Goal: Task Accomplishment & Management: Manage account settings

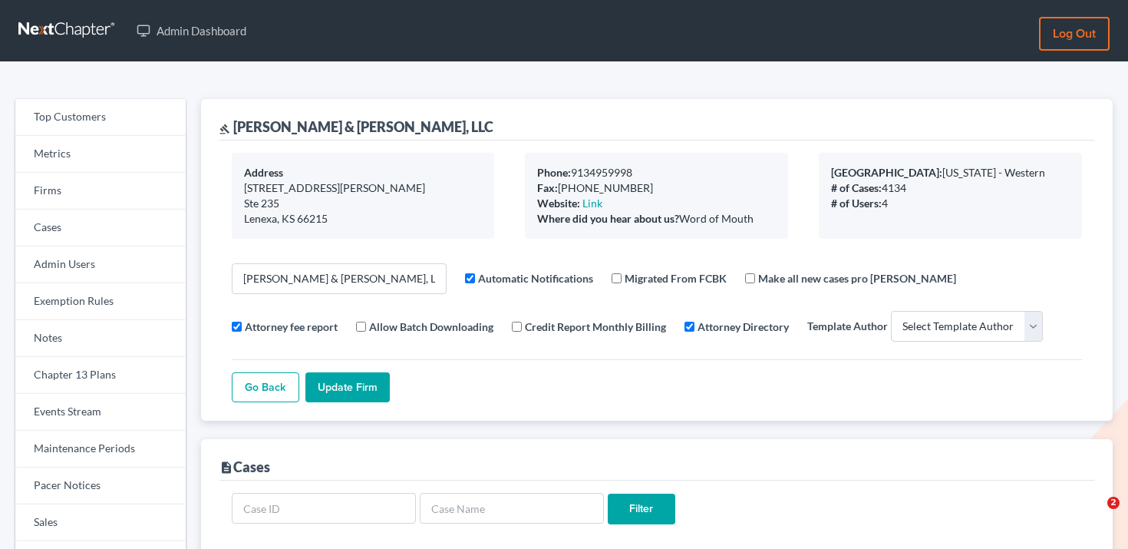
select select
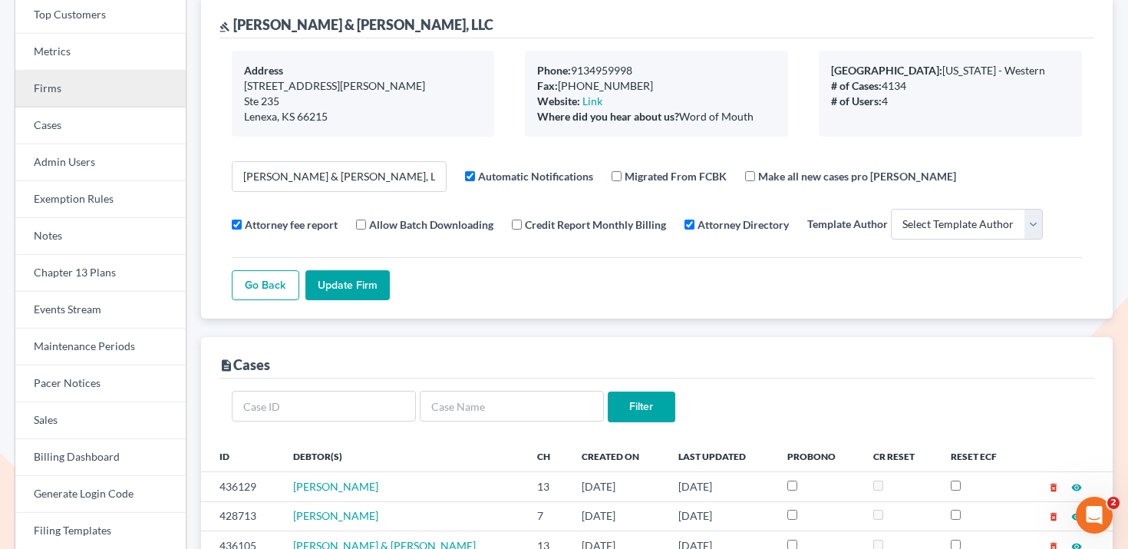
click at [104, 91] on link "Firms" at bounding box center [100, 89] width 170 height 37
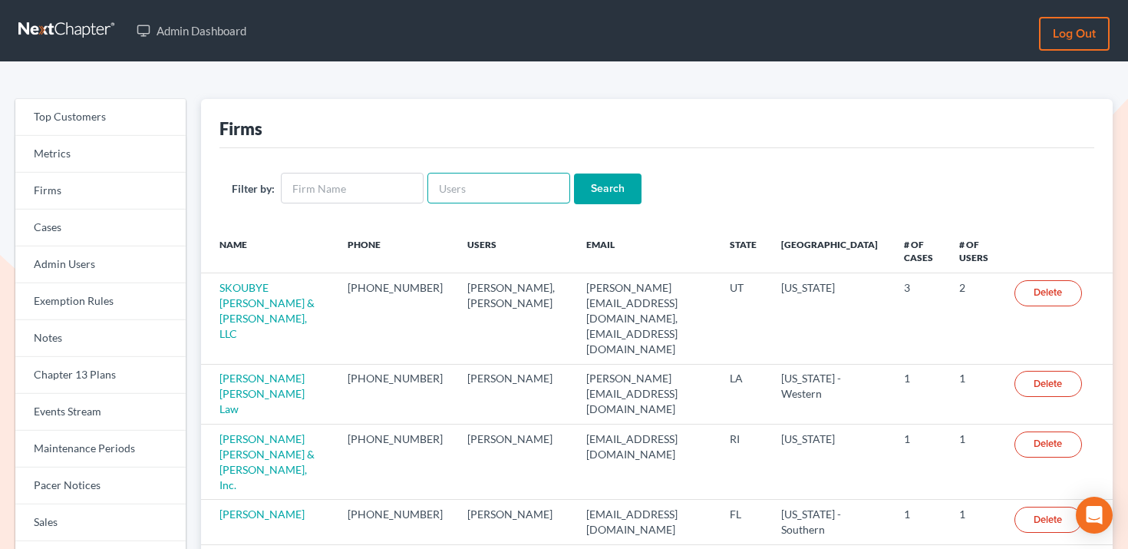
click at [487, 174] on input "text" at bounding box center [498, 188] width 143 height 31
paste input "kykerlaw@gmail.com"
type input "kykerlaw@gmail.com"
click at [575, 184] on input "Search" at bounding box center [608, 188] width 68 height 31
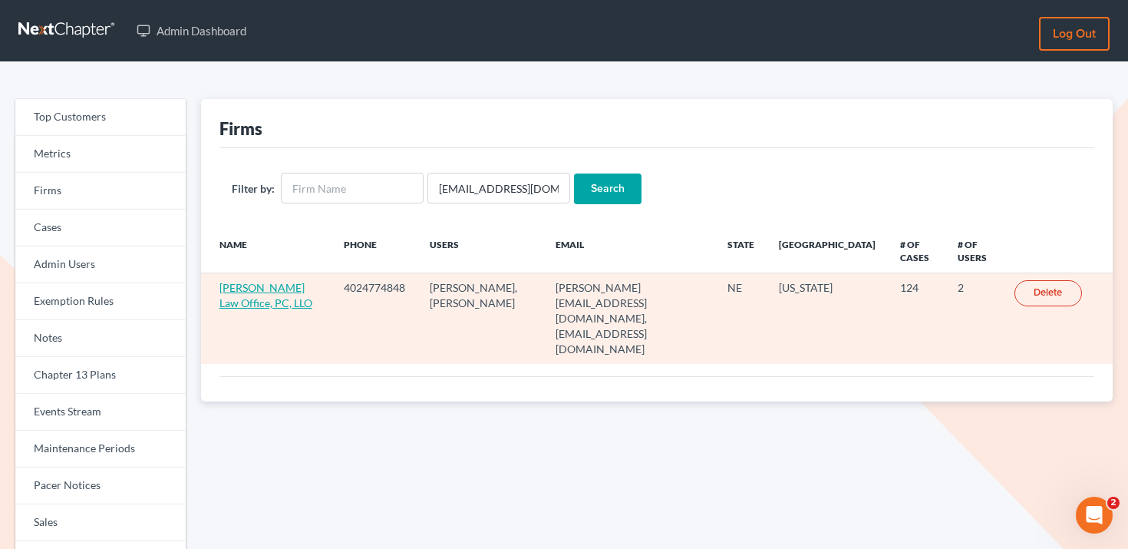
click at [289, 282] on link "David P. Kyker Law Office, PC, LLO" at bounding box center [265, 295] width 93 height 28
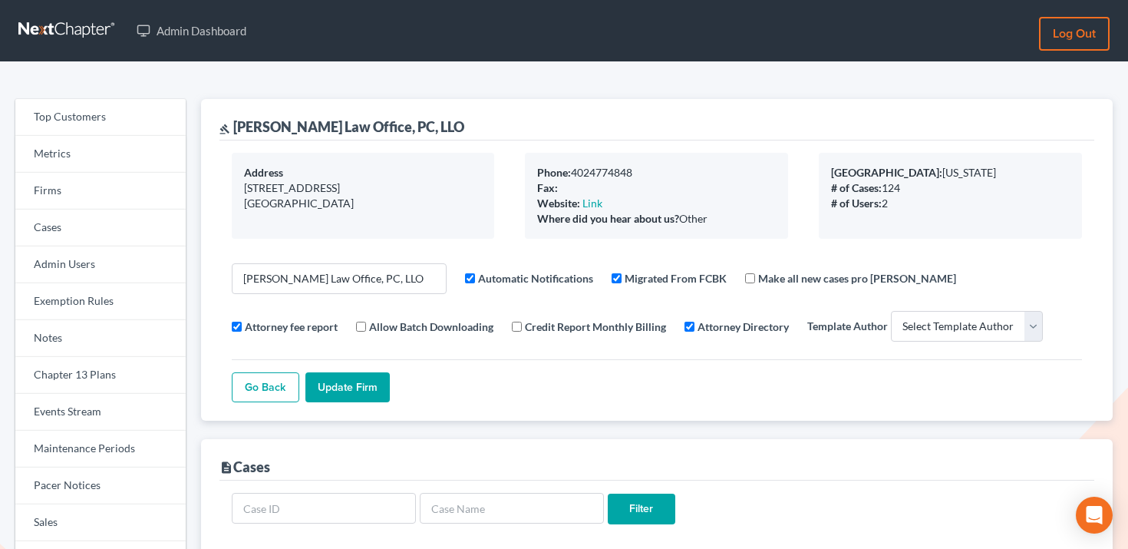
select select
drag, startPoint x: 392, startPoint y: 132, endPoint x: 235, endPoint y: 129, distance: 157.3
click at [235, 129] on div "gavel David P. Kyker Law Office, PC, LLO" at bounding box center [341, 126] width 245 height 18
copy div "David P. Kyker Law Office"
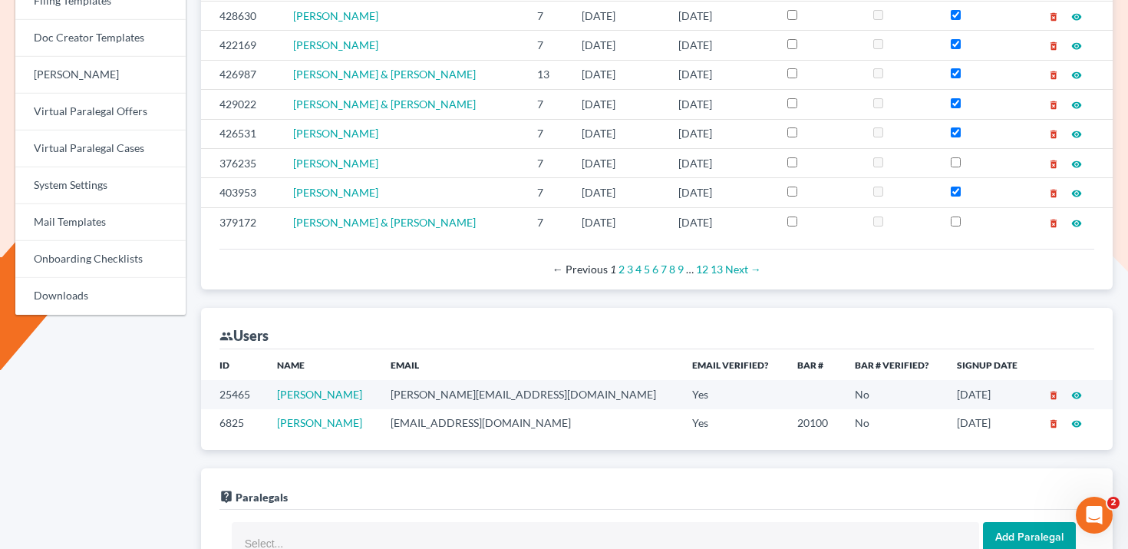
scroll to position [911, 0]
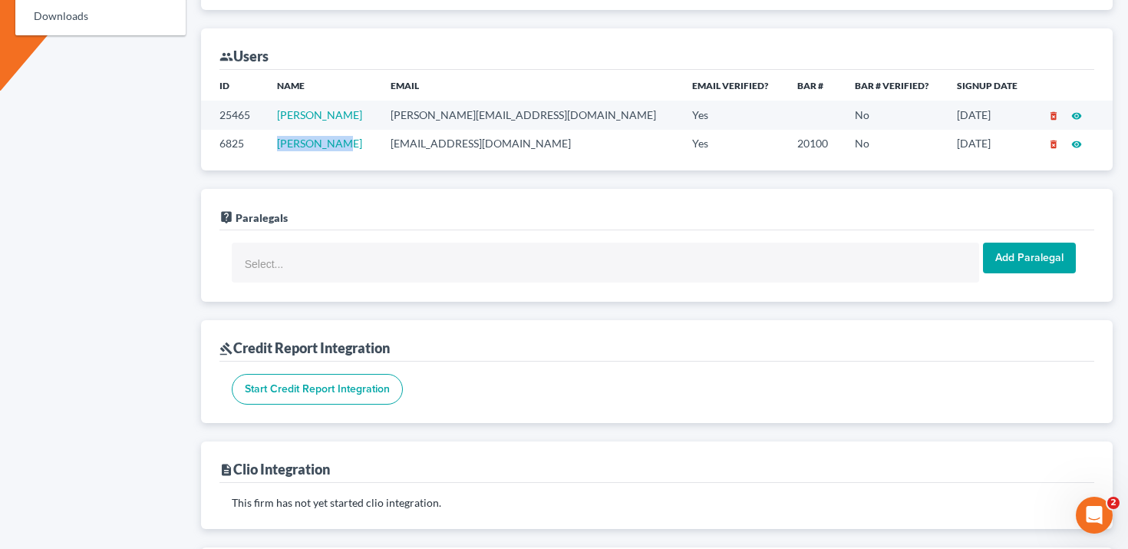
drag, startPoint x: 372, startPoint y: 147, endPoint x: 272, endPoint y: 147, distance: 100.5
click at [272, 147] on tr "6825 David Kyker kykerlaw@gmail.com Yes 20100 No 10/01/2019 delete_forever visi…" at bounding box center [657, 144] width 912 height 28
copy tr "David Kyker"
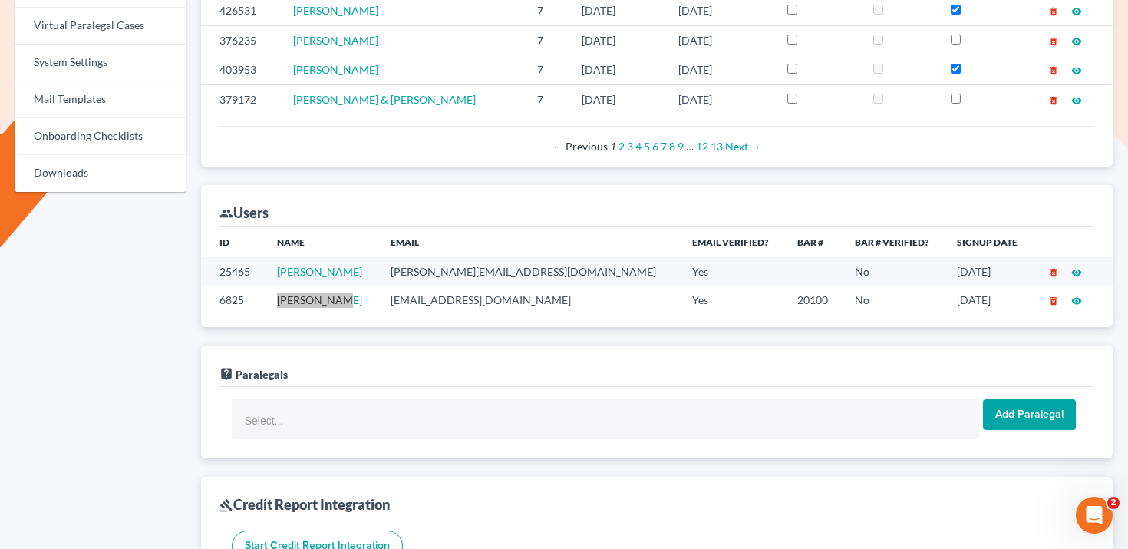
scroll to position [427, 0]
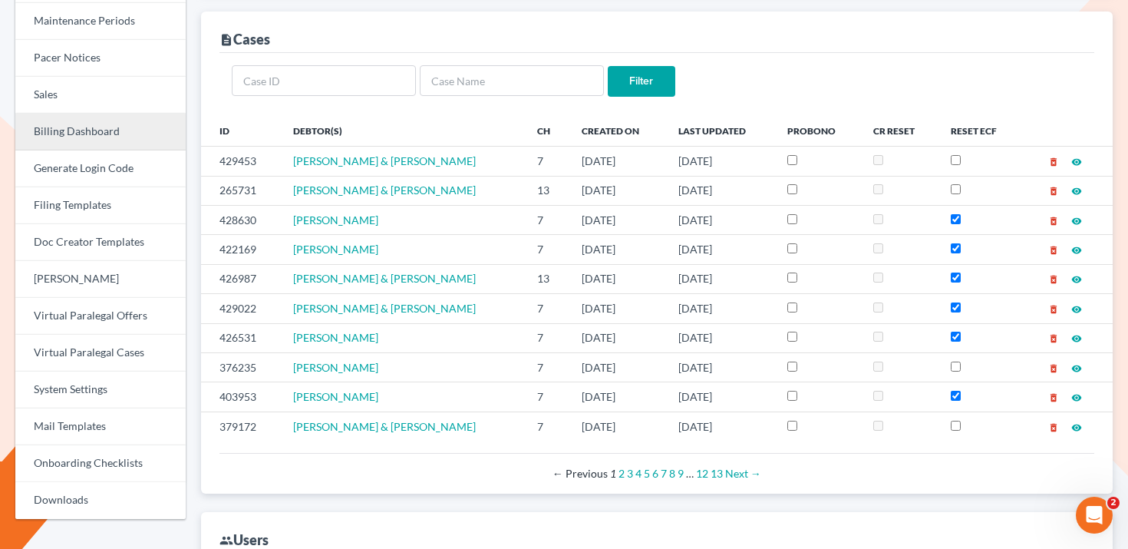
click at [94, 131] on link "Billing Dashboard" at bounding box center [100, 132] width 170 height 37
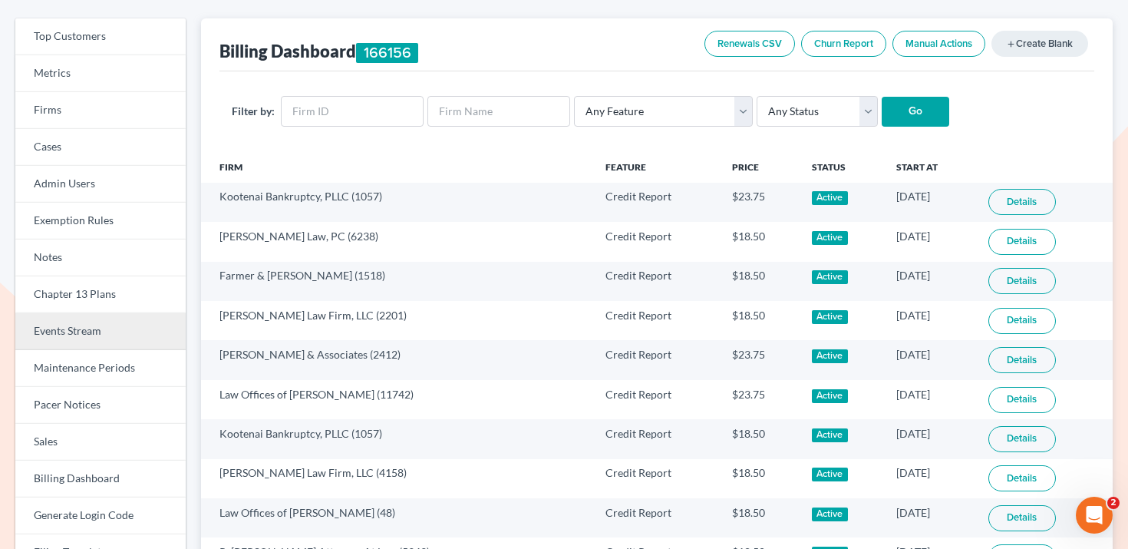
click at [93, 331] on link "Events Stream" at bounding box center [100, 331] width 170 height 37
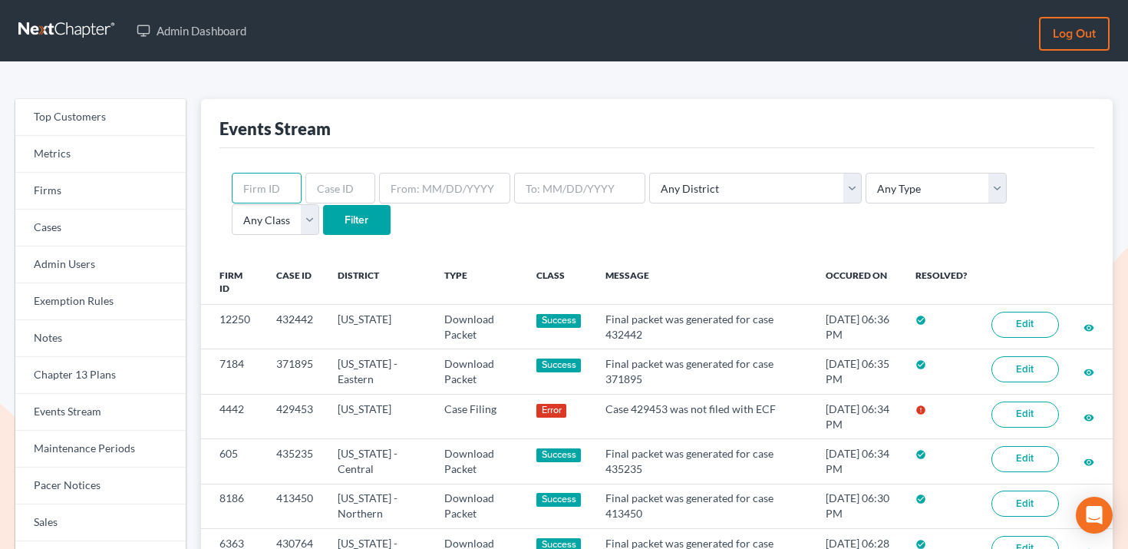
click at [279, 186] on input "text" at bounding box center [267, 188] width 70 height 31
paste input "4442"
type input "4442"
click at [323, 212] on input "Filter" at bounding box center [357, 220] width 68 height 31
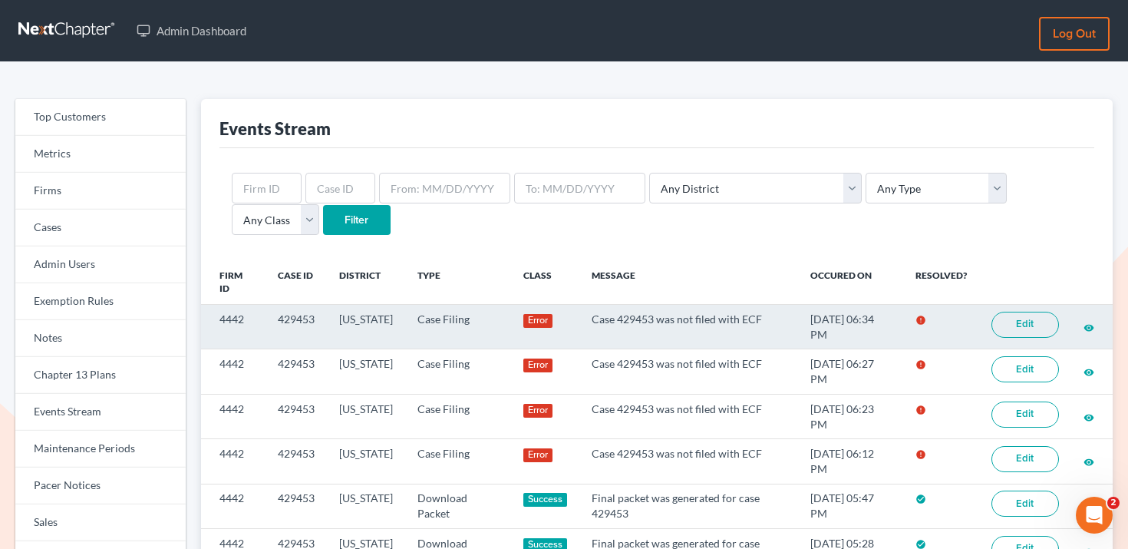
click at [1033, 325] on link "Edit" at bounding box center [1025, 325] width 68 height 26
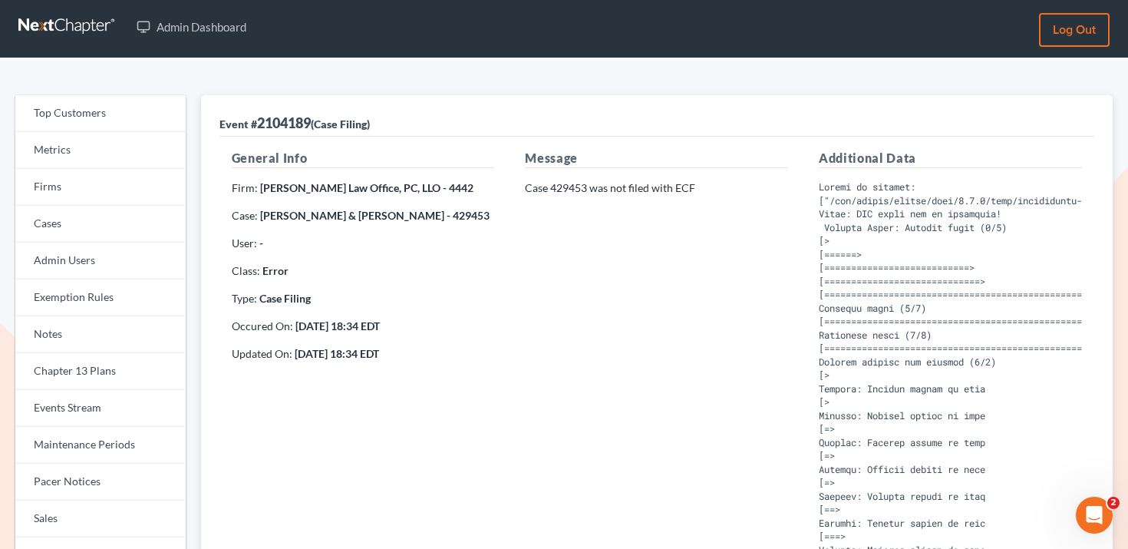
scroll to position [8, 0]
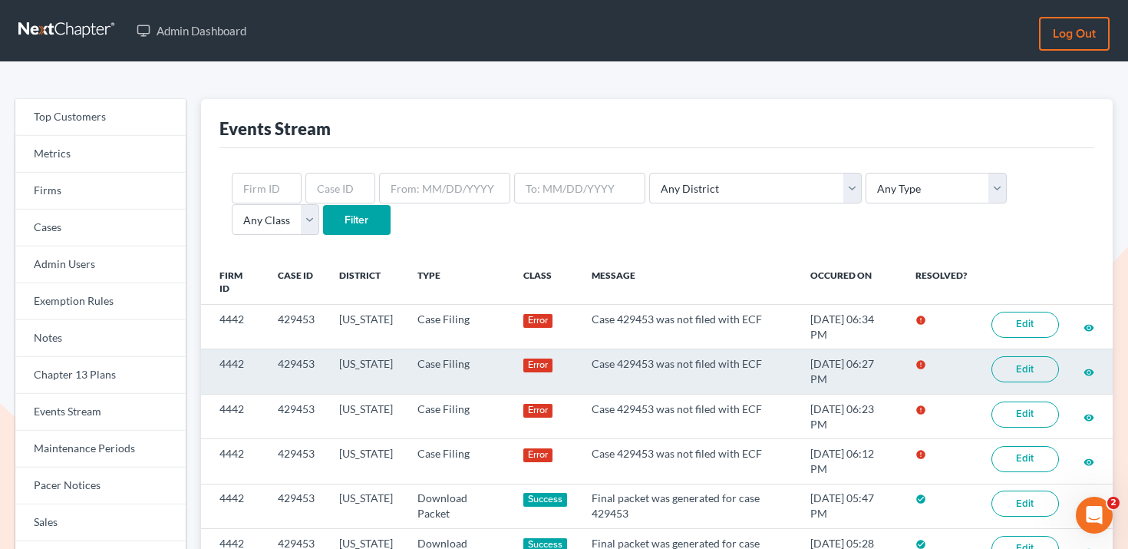
click at [1012, 361] on link "Edit" at bounding box center [1025, 369] width 68 height 26
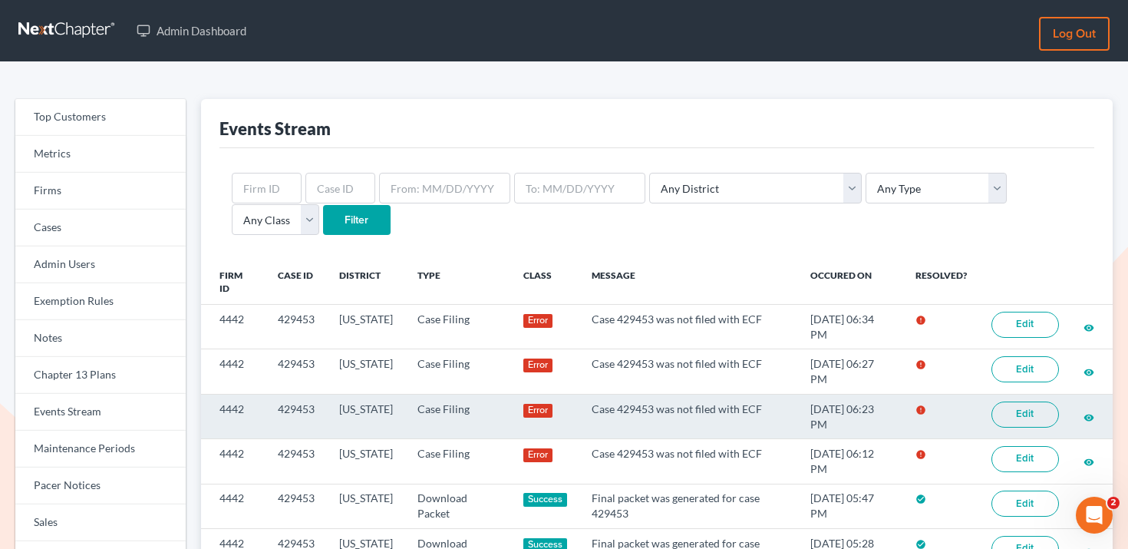
click at [1034, 403] on link "Edit" at bounding box center [1025, 414] width 68 height 26
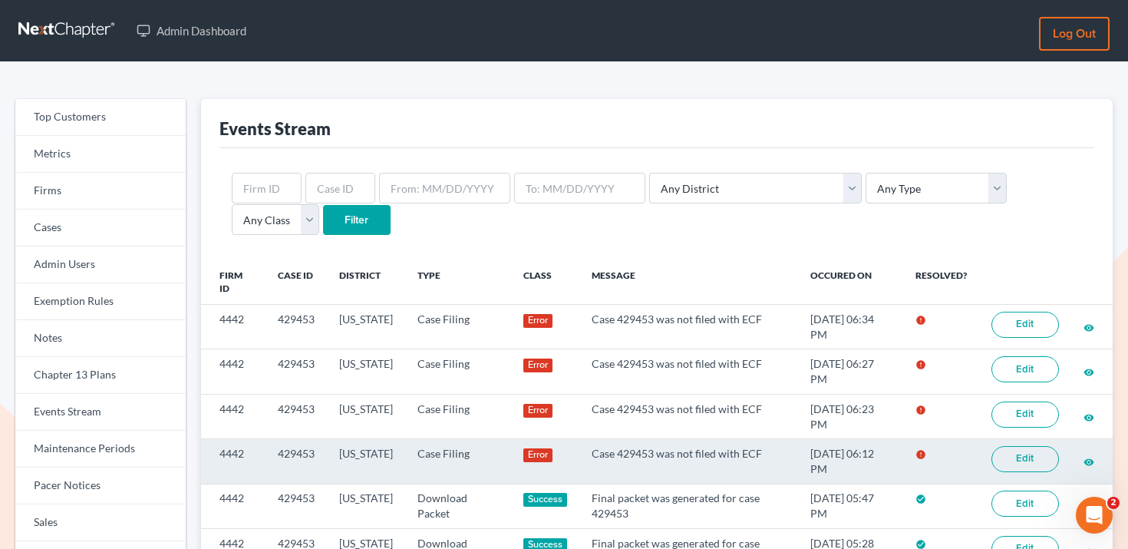
click at [1031, 462] on link "Edit" at bounding box center [1025, 459] width 68 height 26
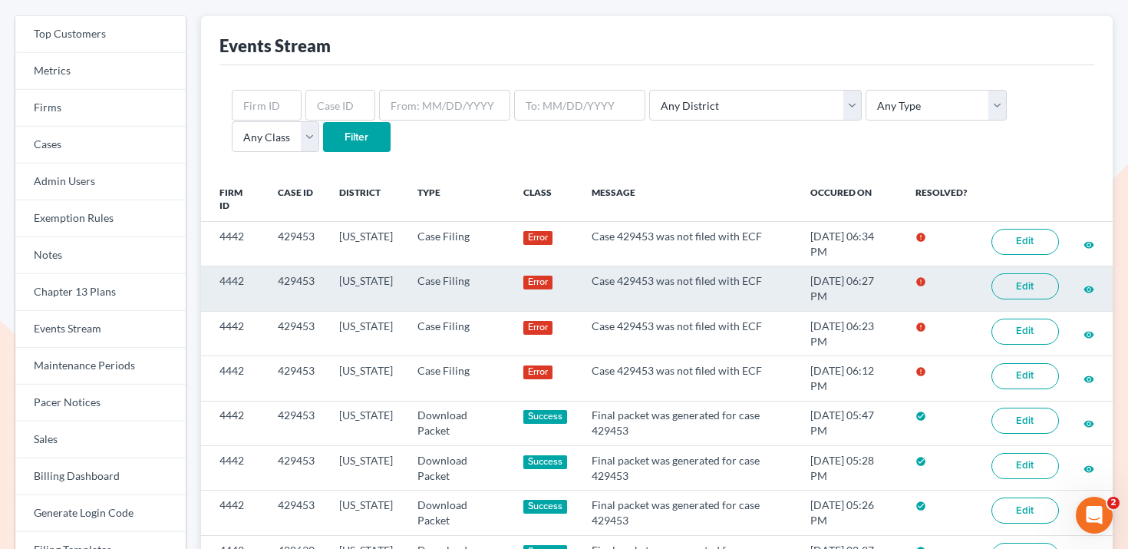
scroll to position [84, 0]
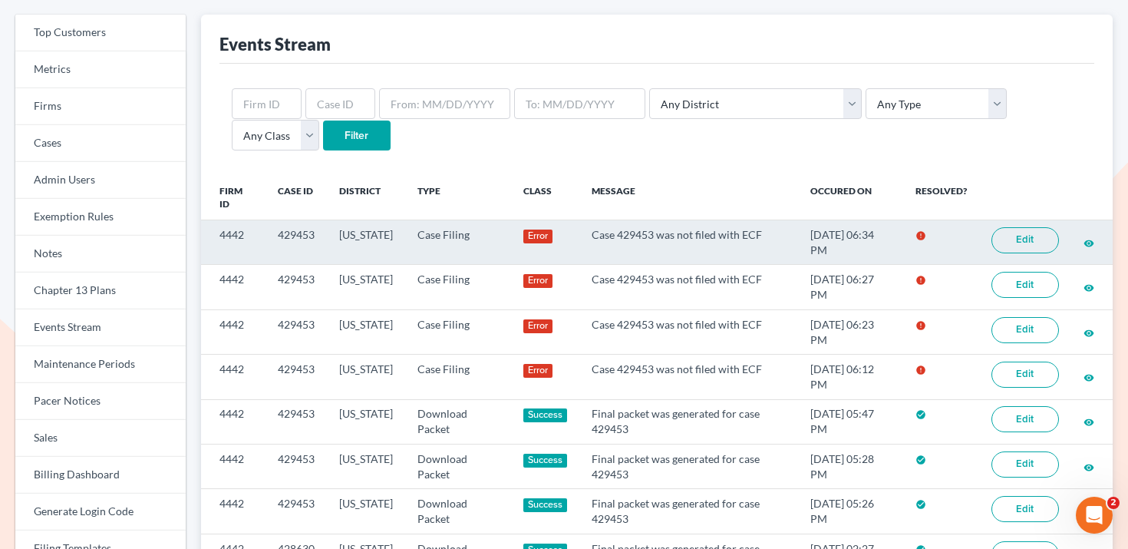
click at [1038, 236] on link "Edit" at bounding box center [1025, 240] width 68 height 26
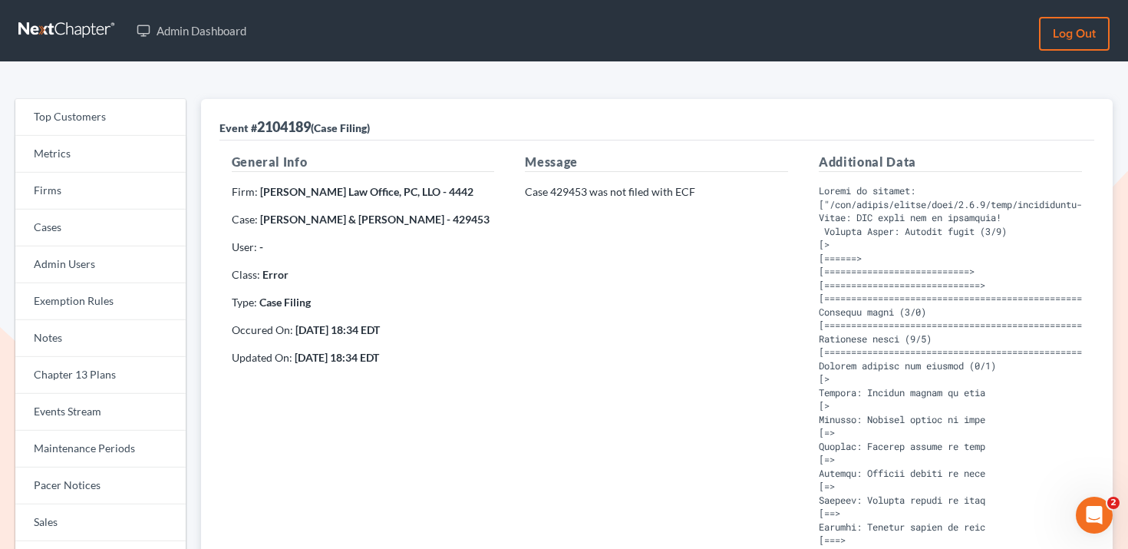
click at [447, 219] on strong "Jonathan Ford & Jasmine Ford - 429453" at bounding box center [374, 219] width 229 height 13
click at [427, 221] on strong "Jonathan Ford & Jasmine Ford - 429453" at bounding box center [374, 219] width 229 height 13
copy strong "429453"
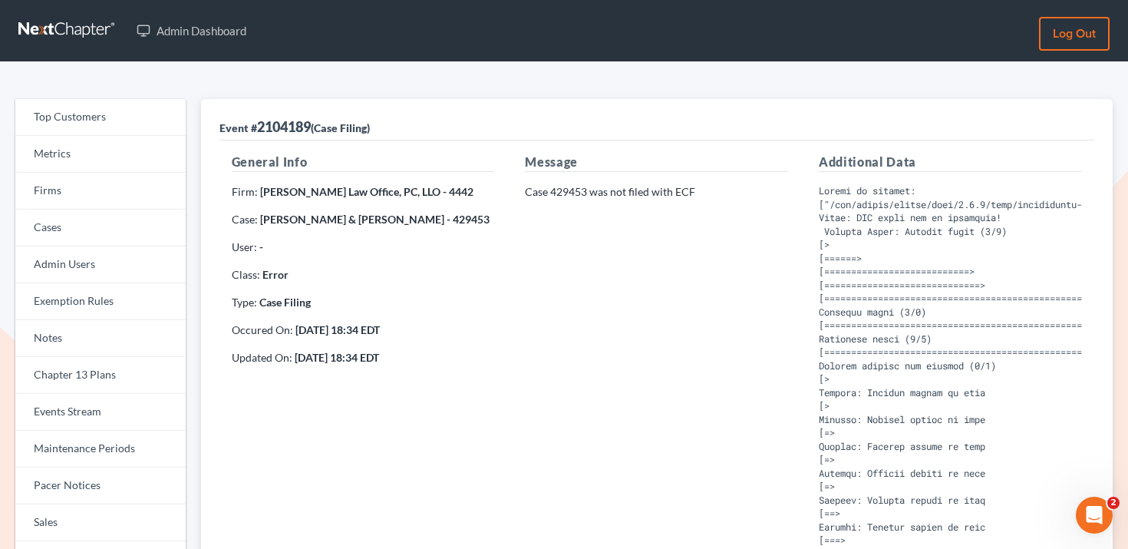
drag, startPoint x: 257, startPoint y: 216, endPoint x: 402, endPoint y: 215, distance: 145.0
click at [402, 215] on p "Case: Jonathan Ford & Jasmine Ford - 429453" at bounding box center [363, 219] width 263 height 15
copy p "Jonathan Ford & Jasmine Ford"
click at [435, 217] on strong "Jonathan Ford & Jasmine Ford - 429453" at bounding box center [374, 219] width 229 height 13
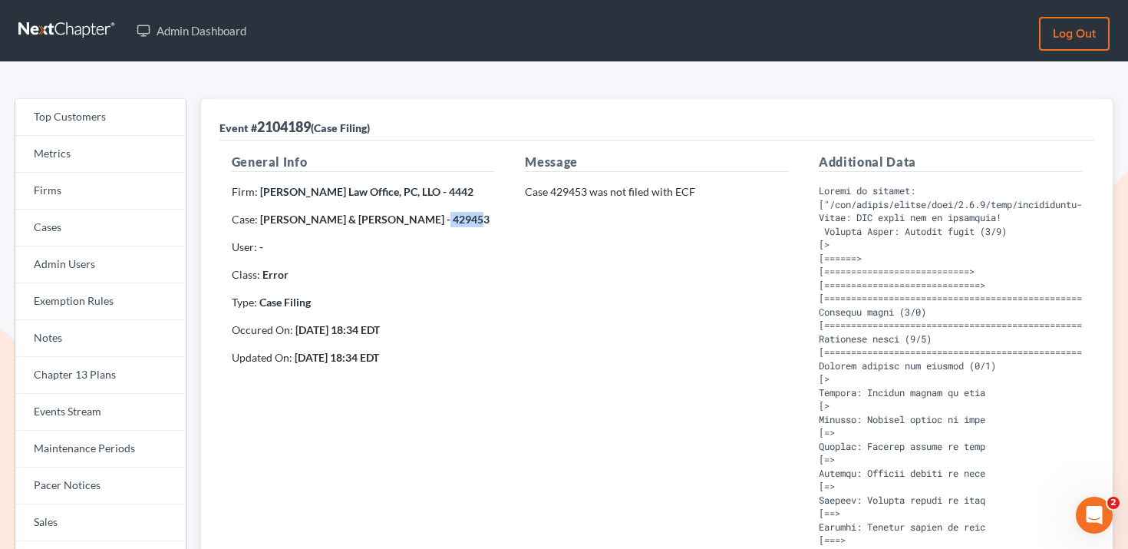
click at [435, 217] on strong "Jonathan Ford & Jasmine Ford - 429453" at bounding box center [374, 219] width 229 height 13
copy strong "429453"
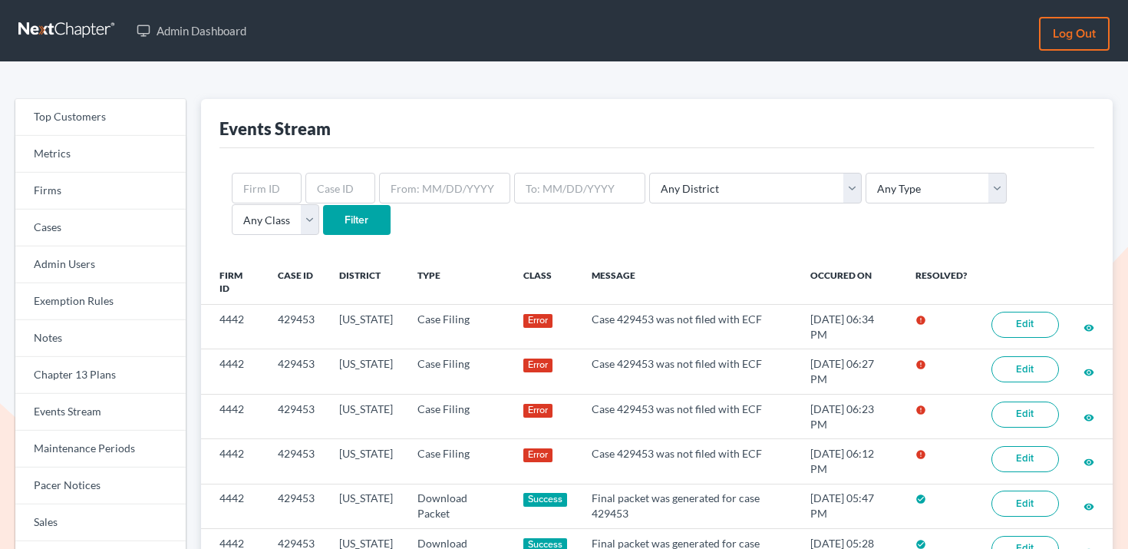
scroll to position [84, 0]
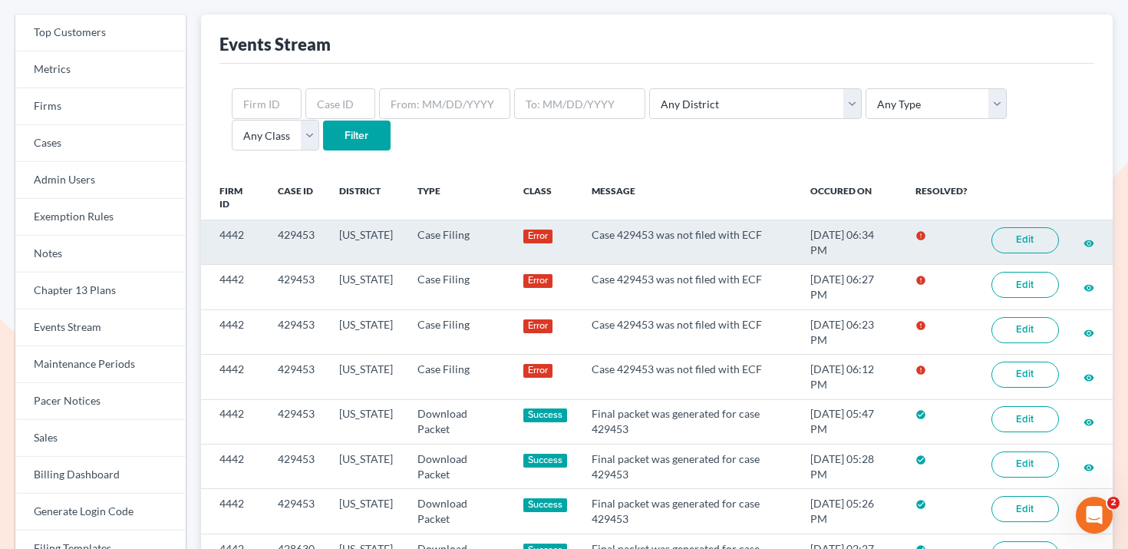
click at [296, 226] on td "429453" at bounding box center [295, 242] width 61 height 45
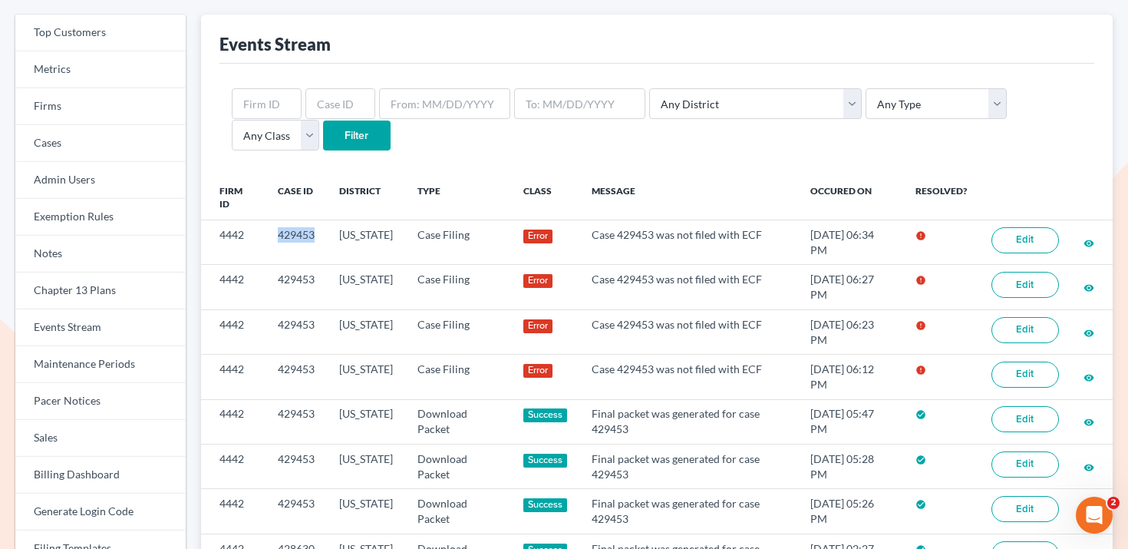
copy td "429453"
click at [337, 104] on input "text" at bounding box center [340, 103] width 70 height 31
paste input "429453"
type input "429453"
click at [323, 145] on input "Filter" at bounding box center [357, 135] width 68 height 31
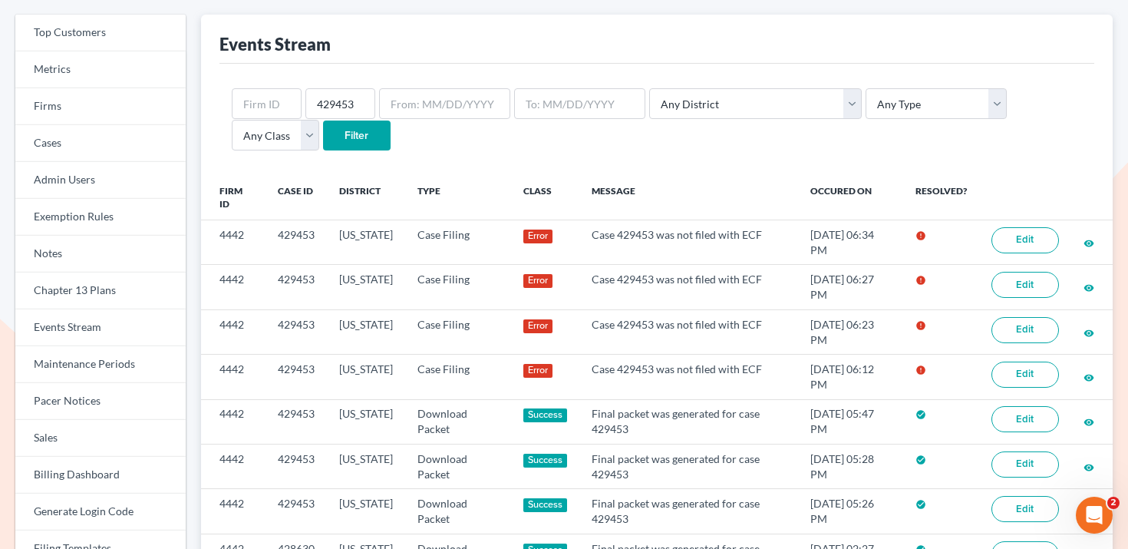
scroll to position [84, 0]
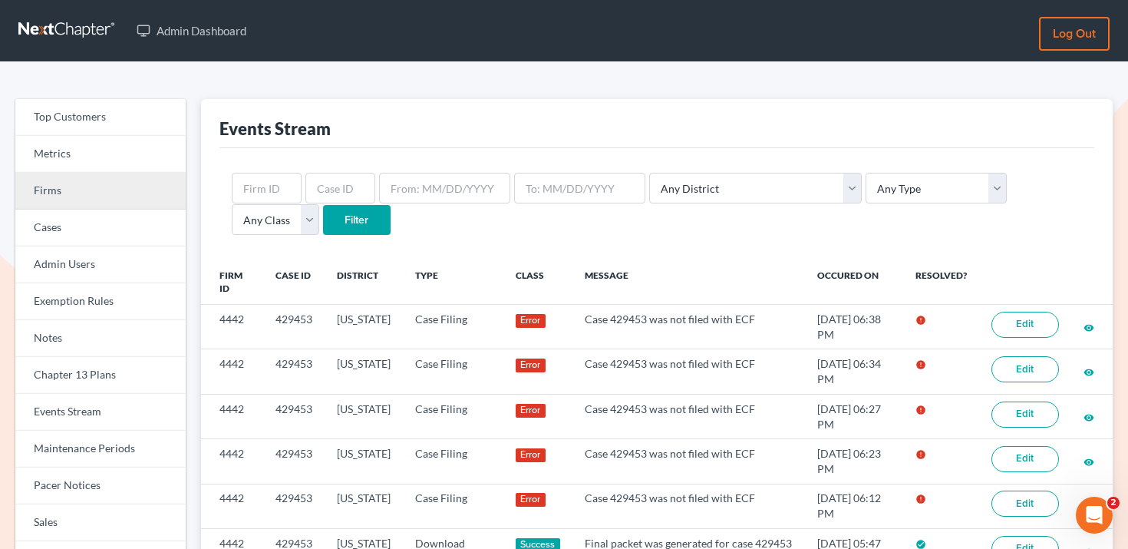
click at [122, 202] on link "Firms" at bounding box center [100, 191] width 170 height 37
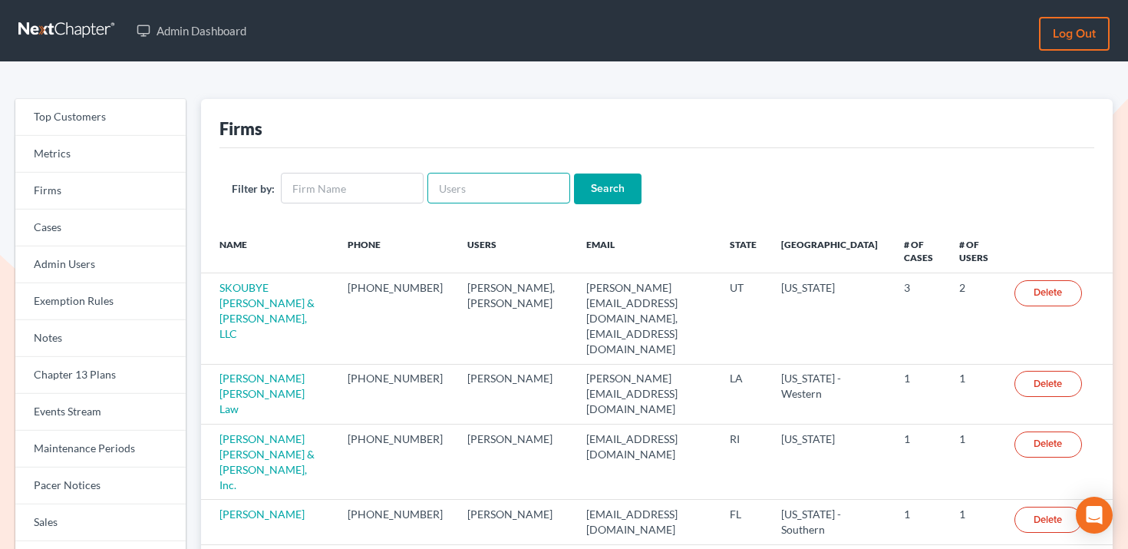
click at [496, 192] on input "text" at bounding box center [498, 188] width 143 height 31
paste input "[EMAIL_ADDRESS][DOMAIN_NAME]"
type input "[EMAIL_ADDRESS][DOMAIN_NAME]"
click at [599, 190] on input "Search" at bounding box center [608, 188] width 68 height 31
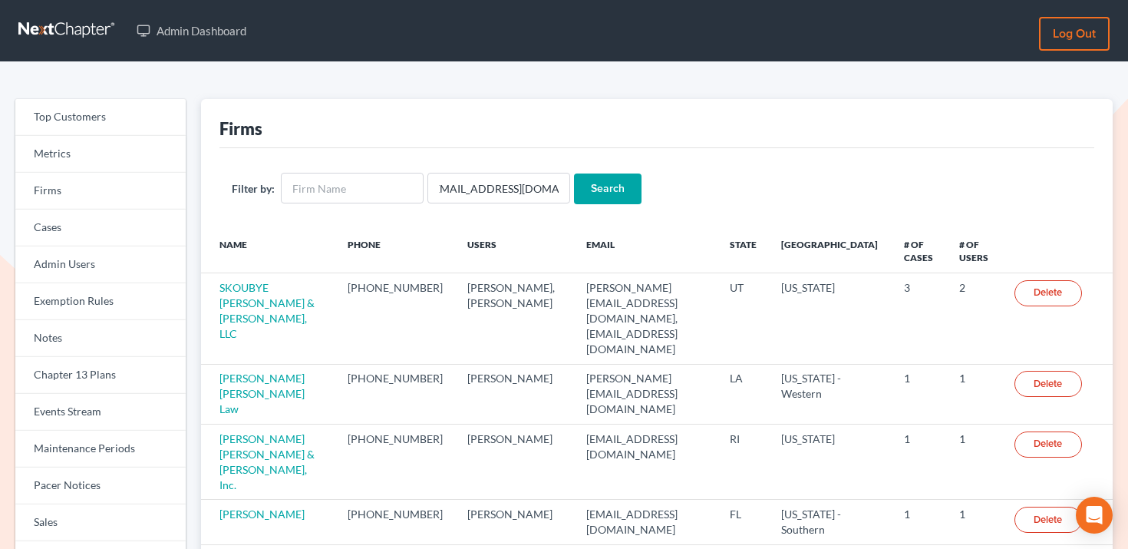
scroll to position [0, 0]
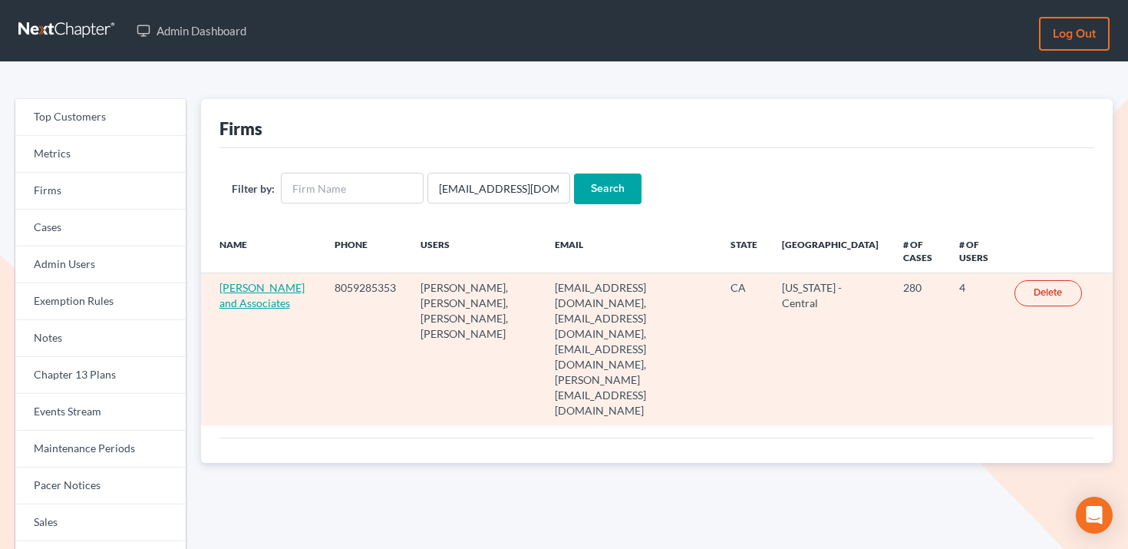
click at [255, 297] on link "[PERSON_NAME] and Associates" at bounding box center [261, 295] width 85 height 28
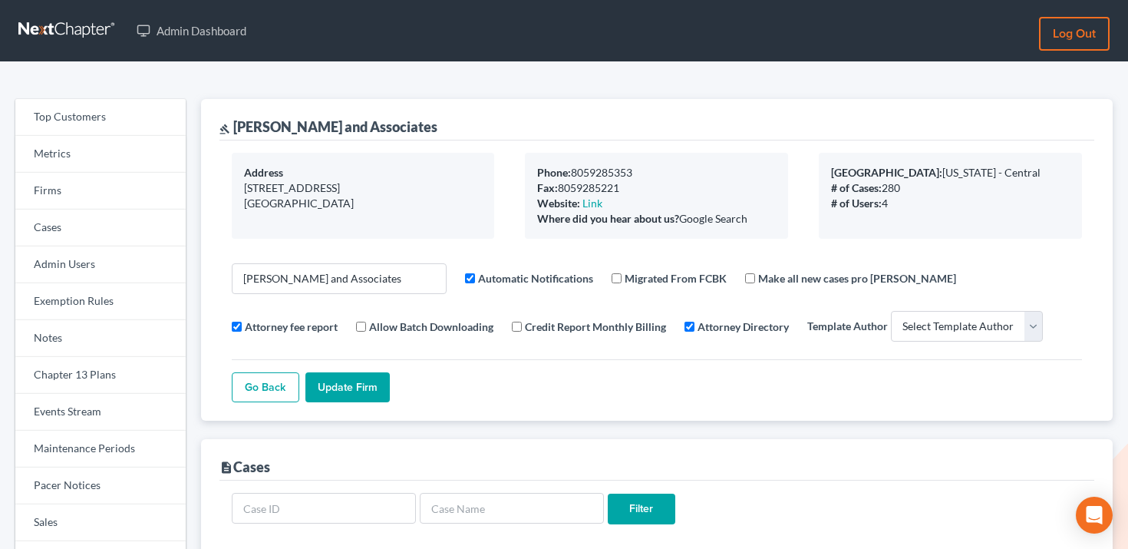
select select
drag, startPoint x: 460, startPoint y: 127, endPoint x: 239, endPoint y: 126, distance: 220.2
click at [239, 126] on div "gavel [PERSON_NAME] and Associates" at bounding box center [656, 119] width 875 height 41
copy div "[PERSON_NAME] and Associates"
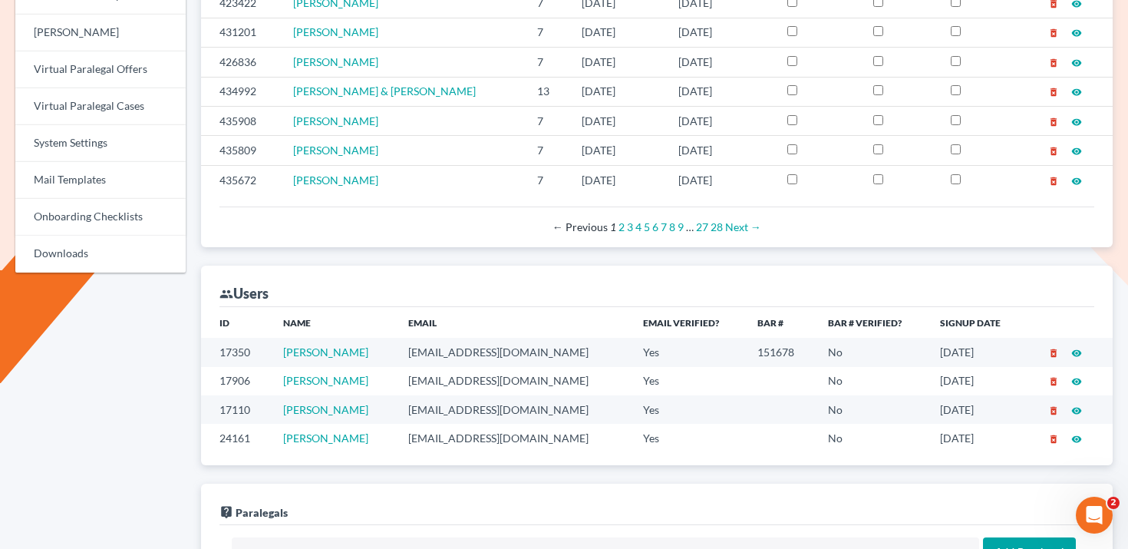
scroll to position [701, 0]
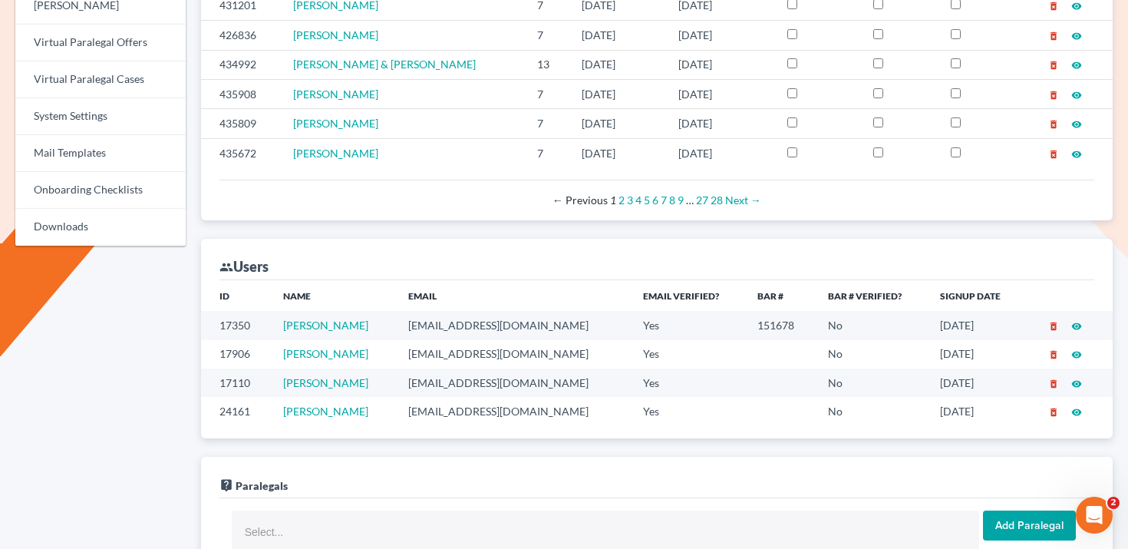
drag, startPoint x: 386, startPoint y: 330, endPoint x: 272, endPoint y: 328, distance: 113.6
click at [273, 328] on tr "17350 [PERSON_NAME] [EMAIL_ADDRESS][DOMAIN_NAME] Yes 151678 No [DATE] delete_fo…" at bounding box center [657, 325] width 912 height 28
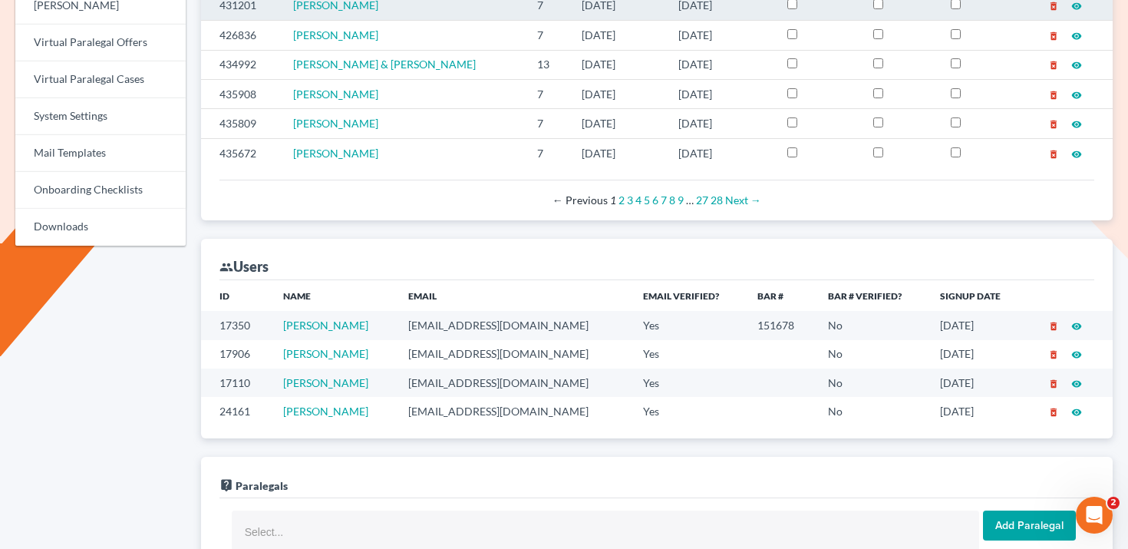
copy tr "[PERSON_NAME]"
